Goal: Use online tool/utility: Utilize a website feature to perform a specific function

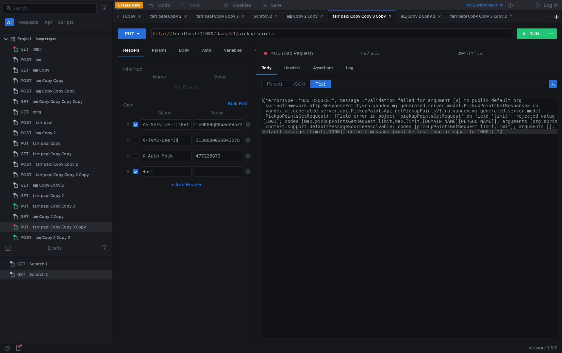
scroll to position [0, 4]
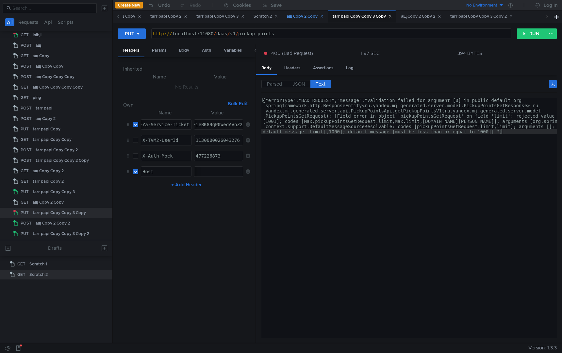
click at [314, 15] on div "ащ Copy 2 Copy" at bounding box center [305, 16] width 37 height 7
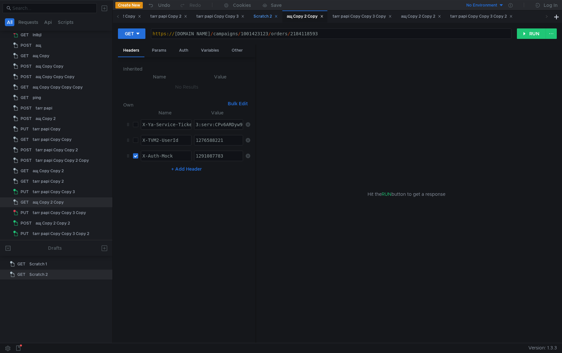
click at [278, 18] on div "Scratch 2" at bounding box center [265, 16] width 24 height 7
click at [242, 14] on div "tarr papi Copy Copy 3" at bounding box center [220, 16] width 48 height 7
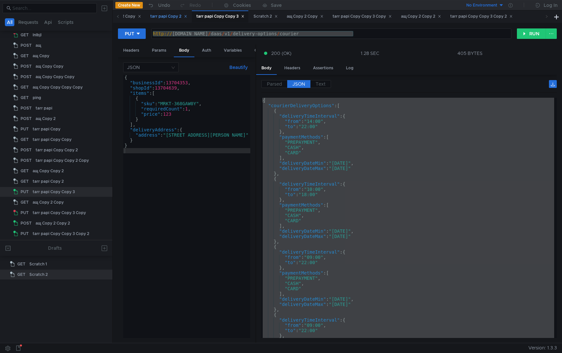
click at [185, 14] on div "tarr papi Copy 2" at bounding box center [168, 16] width 37 height 7
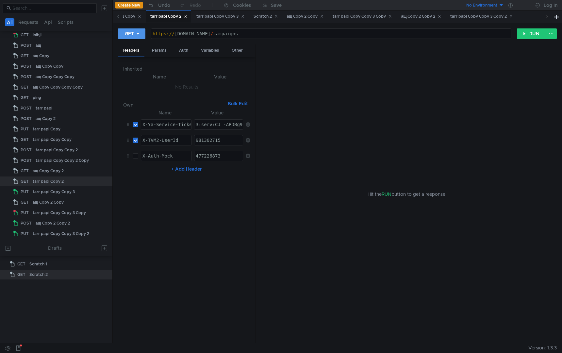
click at [143, 38] on button "GET" at bounding box center [131, 33] width 27 height 10
click at [135, 56] on li "POST" at bounding box center [132, 58] width 28 height 10
click at [352, 130] on div "Hit the RUN button to get a response" at bounding box center [406, 193] width 285 height 299
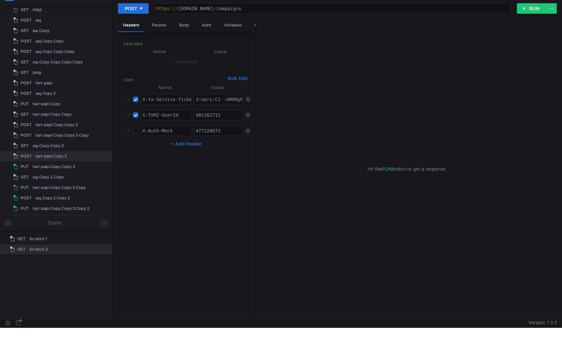
scroll to position [0, 0]
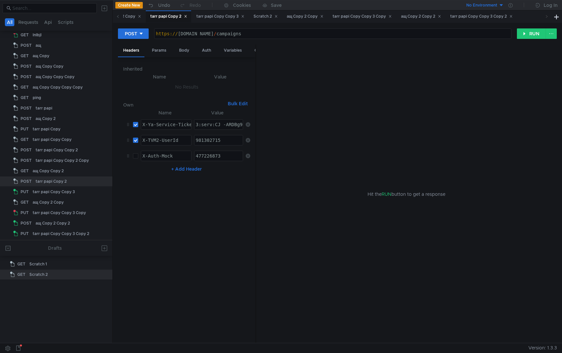
click at [331, 96] on div "Hit the RUN button to get a response" at bounding box center [406, 193] width 285 height 299
type textarea "[URL][DOMAIN_NAME]"
click at [288, 33] on div "https:// [DOMAIN_NAME] / campaigns" at bounding box center [332, 39] width 356 height 16
click at [180, 52] on div "Body" at bounding box center [184, 50] width 21 height 12
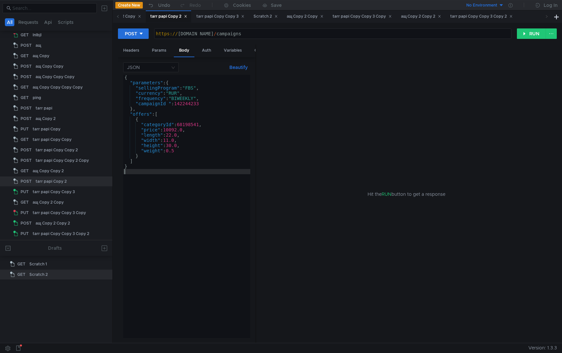
click at [224, 180] on div "{ "parameters" : { "sellingProgram" : "FBS" , "currency" : "RUR" , "frequency" …" at bounding box center [186, 211] width 127 height 273
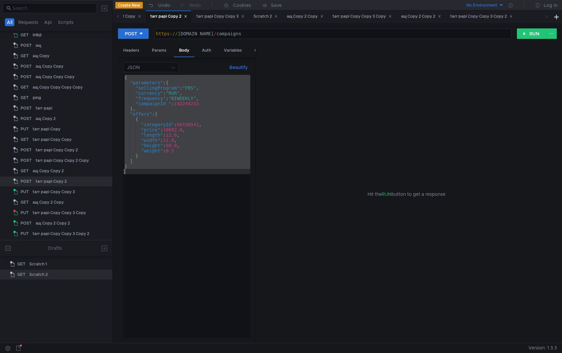
paste textarea
type textarea "}"
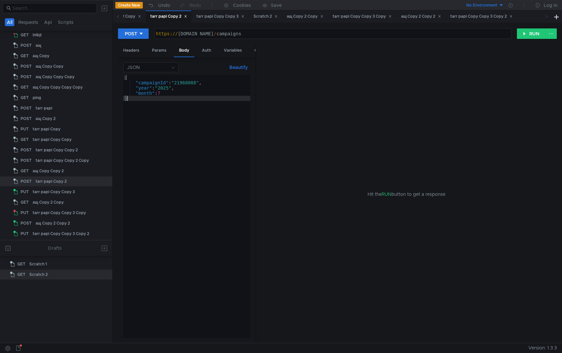
click at [208, 229] on div "{ "campaignId" : "21968088" , "year" : "2025" , "month" : 7 }" at bounding box center [186, 211] width 127 height 273
click at [131, 49] on div "Headers" at bounding box center [131, 50] width 26 height 12
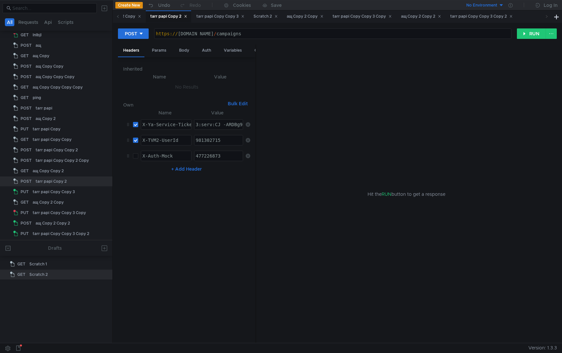
click at [194, 239] on nz-table "Name Value X-Ya-Service-Ticket הההההההההההההההההההההההההההההההההההההההההההההההה…" at bounding box center [186, 223] width 127 height 229
click at [220, 140] on div "981302715" at bounding box center [218, 145] width 49 height 16
paste textarea "17658260"
type textarea "1765826015"
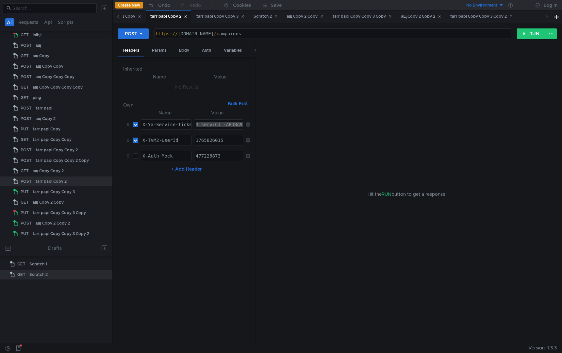
paste textarea "PP-ARC2z5nFBiIICJzjehD633o:GiVrE4meAch3sff045P0U1Lil8U-0z-3L5QDKHylY-OvO9pPRELA…"
type textarea "3:serv:CPP-ARC2z5nFBiIICJzjehD633o:GiVrE4meAch3sff045P0U1Lil8U-0z-3L5QDKHylY-Ov…"
click at [184, 52] on div "Body" at bounding box center [184, 50] width 21 height 12
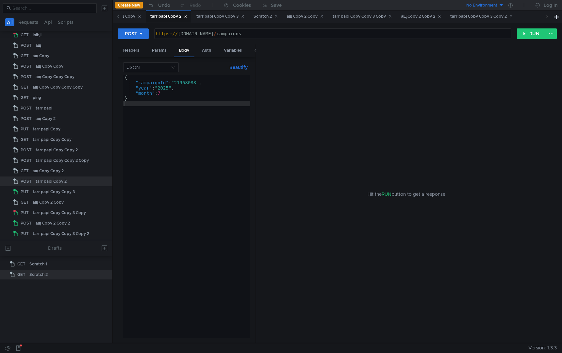
click at [214, 177] on div "{ "campaignId" : "21968088" , "year" : "2025" , "month" : 7 }" at bounding box center [186, 211] width 127 height 273
click at [290, 36] on div "https:// [DOMAIN_NAME] / campaigns" at bounding box center [332, 39] width 356 height 16
paste textarea "reports/goods-realization/generate"
click at [184, 216] on div "{ "campaignId" : "21968088" , "year" : "2025" , "month" : 7 }" at bounding box center [186, 211] width 127 height 273
click at [521, 33] on button "RUN" at bounding box center [531, 33] width 29 height 10
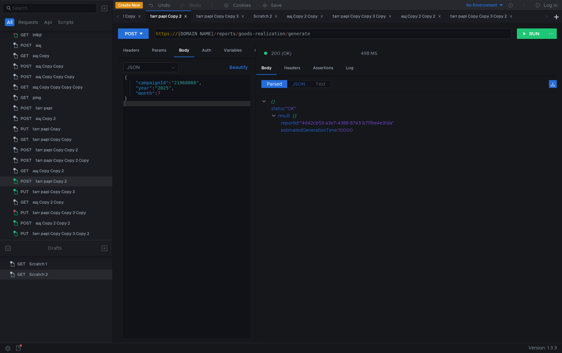
click at [303, 83] on span "JSON" at bounding box center [298, 84] width 13 height 6
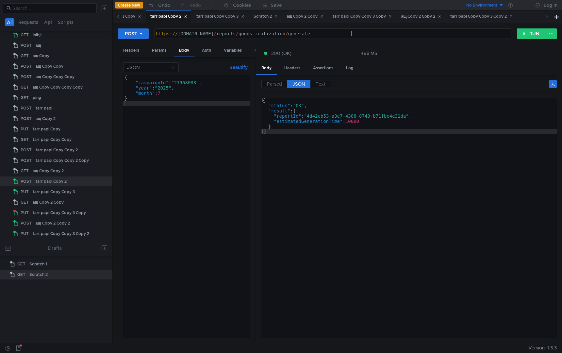
click at [362, 33] on div "https:// [DOMAIN_NAME] / reports / goods-realization / generate" at bounding box center [332, 39] width 356 height 16
type textarea "[URL][DOMAIN_NAME]"
type textarea "}"
click at [389, 241] on div "{ "status" : "OK" , "result" : { "reportId" : "4d42cb53-a3e7-4388-8743-b71fbe4e…" at bounding box center [408, 223] width 295 height 250
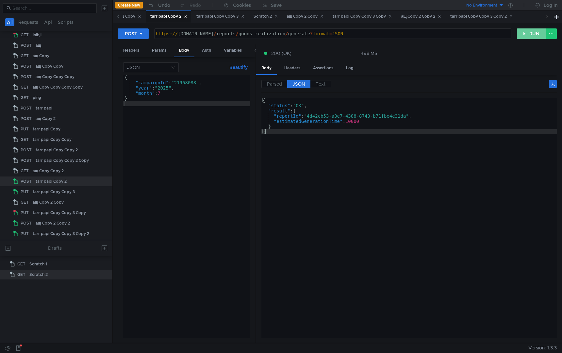
click at [530, 31] on button "RUN" at bounding box center [531, 33] width 29 height 10
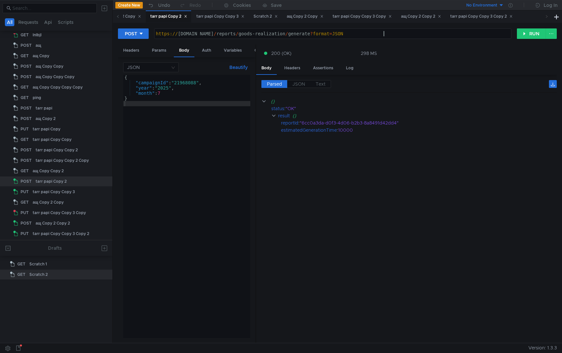
click at [405, 35] on div "https:// [DOMAIN_NAME] / reports / goods-realization / generate ? format = JSON" at bounding box center [332, 39] width 356 height 16
type textarea "[URL][DOMAIN_NAME]"
click at [523, 31] on button "RUN" at bounding box center [531, 33] width 29 height 10
click at [208, 138] on div "{ "campaignId" : "21968088" , "year" : "2025" , "month" : 7 }" at bounding box center [186, 211] width 127 height 273
click at [205, 190] on div "{ "campaignId" : "21968088" , "year" : "2025" , "month" : 7 }" at bounding box center [186, 211] width 127 height 273
